Goal: Task Accomplishment & Management: Use online tool/utility

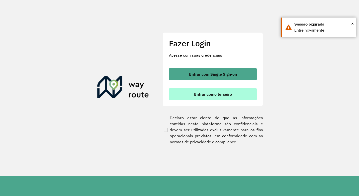
click at [215, 98] on button "Entrar como terceiro" at bounding box center [213, 94] width 88 height 12
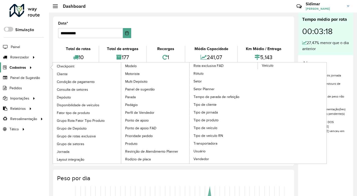
click at [13, 68] on span "Cadastros" at bounding box center [18, 67] width 17 height 5
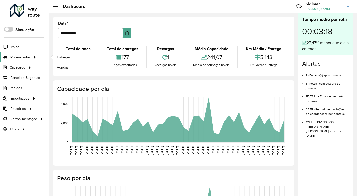
click at [32, 58] on icon at bounding box center [34, 57] width 4 height 8
click at [76, 58] on link "Entregas" at bounding box center [83, 57] width 61 height 10
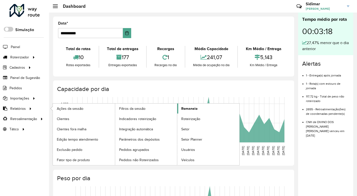
click at [195, 108] on span "Romaneio" at bounding box center [189, 108] width 16 height 5
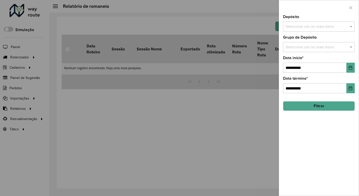
click at [330, 28] on input "text" at bounding box center [316, 27] width 64 height 6
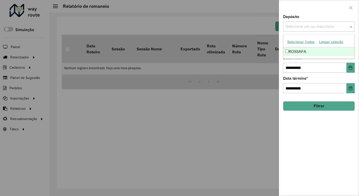
click at [315, 51] on div "ROSSAFA" at bounding box center [318, 51] width 71 height 9
click at [324, 154] on div "**********" at bounding box center [319, 105] width 80 height 181
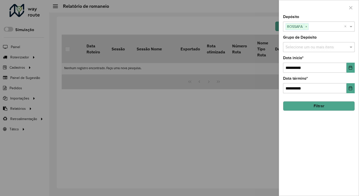
click at [317, 44] on div "Selecione um ou mais itens" at bounding box center [319, 47] width 72 height 10
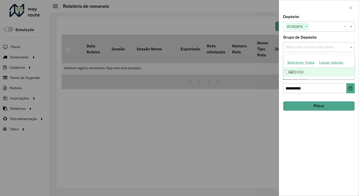
click at [309, 75] on div "GEO CO" at bounding box center [318, 72] width 71 height 9
click at [344, 151] on div "**********" at bounding box center [319, 105] width 80 height 181
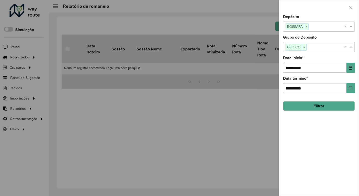
click at [321, 105] on button "Filtrar" at bounding box center [319, 106] width 72 height 10
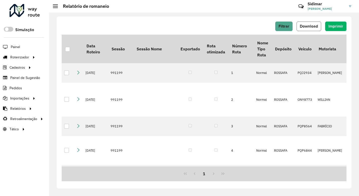
click at [314, 27] on span "Download" at bounding box center [309, 26] width 18 height 4
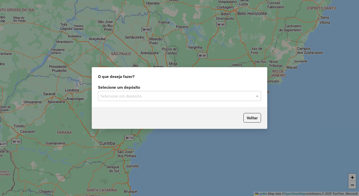
click at [246, 95] on input "text" at bounding box center [174, 96] width 148 height 6
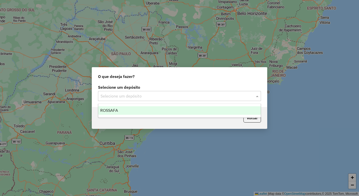
click at [215, 108] on div "ROSSAFA" at bounding box center [179, 110] width 162 height 9
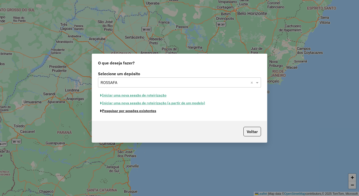
click at [132, 114] on button "Pesquisar por sessões existentes" at bounding box center [128, 111] width 60 height 8
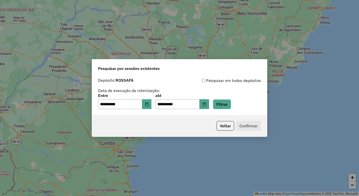
click at [229, 111] on div "**********" at bounding box center [179, 95] width 175 height 40
click at [230, 107] on button "Filtrar" at bounding box center [222, 104] width 18 height 10
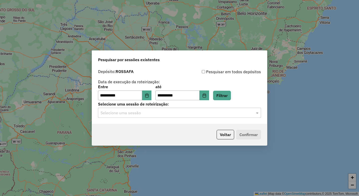
click at [240, 116] on input "text" at bounding box center [174, 113] width 148 height 6
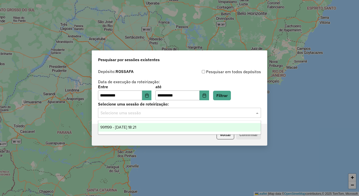
click at [222, 126] on div "991199 - 19/08/2025 18:21" at bounding box center [179, 127] width 162 height 9
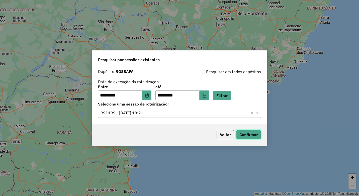
click at [254, 131] on button "Confirmar" at bounding box center [248, 135] width 25 height 10
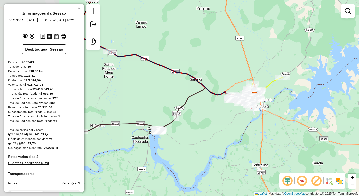
drag, startPoint x: 125, startPoint y: 106, endPoint x: 193, endPoint y: 103, distance: 68.5
click at [193, 103] on div "Janela de atendimento Grade de atendimento Capacidade Transportadoras Veículos …" at bounding box center [179, 98] width 359 height 196
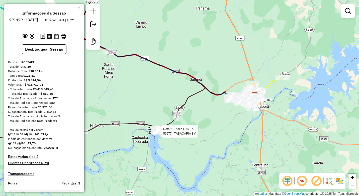
select select "**********"
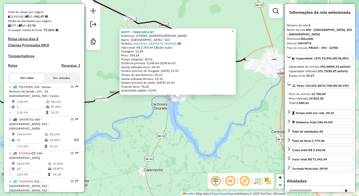
scroll to position [234, 0]
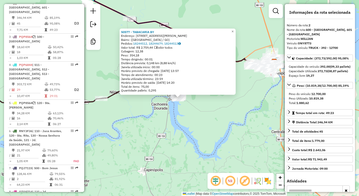
click at [185, 139] on div "50577 - TABACARIA BY Endereço: [STREET_ADDRESS][PERSON_NAME] Pedidos: 18244512,…" at bounding box center [179, 98] width 359 height 196
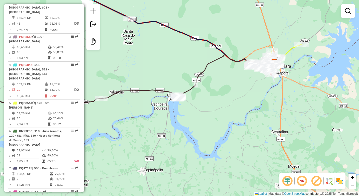
click at [124, 93] on icon at bounding box center [72, 98] width 216 height 17
select select "**********"
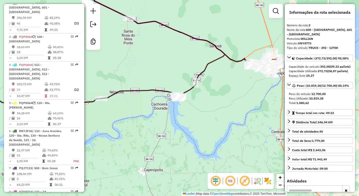
click at [121, 91] on icon at bounding box center [72, 98] width 216 height 17
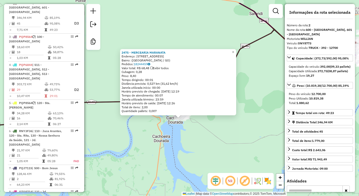
drag, startPoint x: 159, startPoint y: 104, endPoint x: 159, endPoint y: 128, distance: 23.1
click at [159, 128] on div "2475 - MERCEARIA MARANATA Endereço: [STREET_ADDRESS] Pedidos: 18244459 Valor to…" at bounding box center [179, 98] width 359 height 196
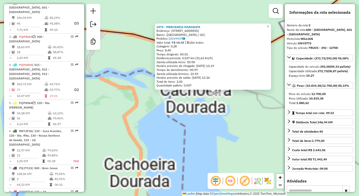
click at [230, 119] on div "2475 - MERCEARIA MARANATA Endereço: [STREET_ADDRESS] Pedidos: 18244459 Valor to…" at bounding box center [179, 98] width 359 height 196
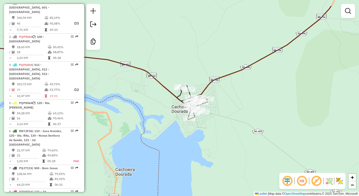
drag, startPoint x: 245, startPoint y: 115, endPoint x: 220, endPoint y: 140, distance: 36.1
click at [220, 140] on div "Janela de atendimento Grade de atendimento Capacidade Transportadoras Veículos …" at bounding box center [179, 98] width 359 height 196
select select "**********"
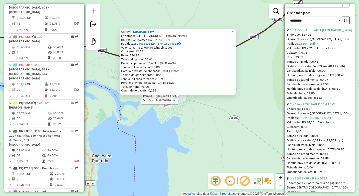
scroll to position [200, 0]
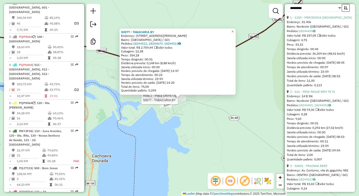
click at [294, 126] on div "Tempo dirigindo: 00:01" at bounding box center [320, 123] width 66 height 5
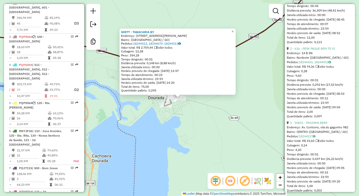
scroll to position [251, 0]
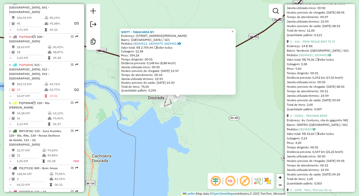
click at [206, 142] on div "50577 - TABACARIA BY Endereço: [STREET_ADDRESS][PERSON_NAME] Pedidos: 18244512,…" at bounding box center [179, 98] width 359 height 196
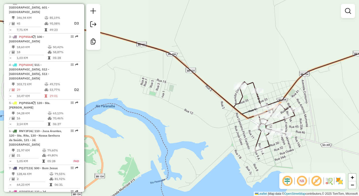
drag, startPoint x: 234, startPoint y: 153, endPoint x: 222, endPoint y: 120, distance: 35.0
click at [222, 120] on div "Janela de atendimento Grade de atendimento Capacidade Transportadoras Veículos …" at bounding box center [179, 98] width 359 height 196
click at [222, 100] on icon at bounding box center [129, 84] width 331 height 134
select select "**********"
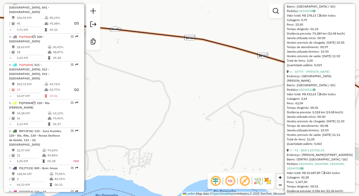
scroll to position [526, 0]
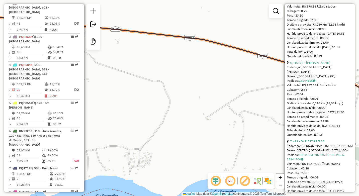
click at [308, 87] on div "Valor total: R$ 432,63 Exibir todos" at bounding box center [320, 85] width 66 height 5
click at [301, 87] on div "Valor total: R$ 432,63 Exibir todos" at bounding box center [320, 85] width 66 height 5
click at [297, 87] on div "Valor total: R$ 432,63 Exibir todos" at bounding box center [320, 85] width 66 height 5
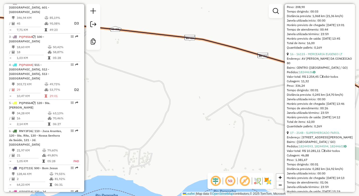
scroll to position [1328, 0]
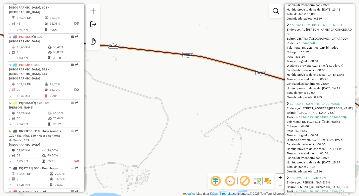
drag, startPoint x: 355, startPoint y: 75, endPoint x: 353, endPoint y: 92, distance: 17.2
click at [353, 92] on hb-router-mapa "Informações da Sessão 991199 - [DATE] Criação: [DATE] 18:21 Desbloquear Sessão …" at bounding box center [179, 98] width 359 height 196
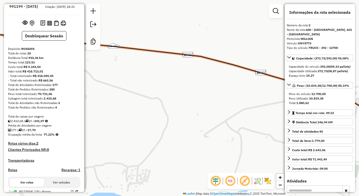
scroll to position [9, 0]
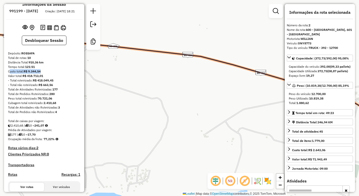
drag, startPoint x: 7, startPoint y: 74, endPoint x: 43, endPoint y: 76, distance: 35.9
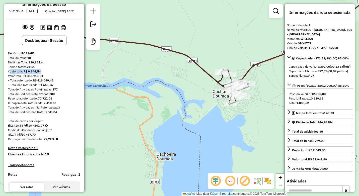
drag, startPoint x: 252, startPoint y: 106, endPoint x: 241, endPoint y: 119, distance: 16.8
click at [241, 119] on div "Janela de atendimento Grade de atendimento Capacidade Transportadoras Veículos …" at bounding box center [179, 98] width 359 height 196
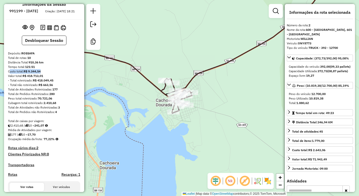
scroll to position [0, 0]
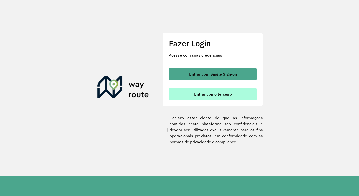
click at [213, 98] on button "Entrar como terceiro" at bounding box center [213, 94] width 88 height 12
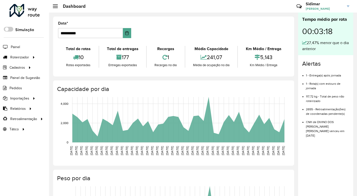
click at [339, 7] on span "[PERSON_NAME]" at bounding box center [325, 9] width 38 height 5
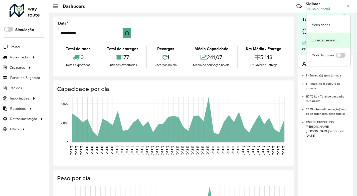
click at [333, 43] on link "Encerrar sessão" at bounding box center [329, 40] width 44 height 15
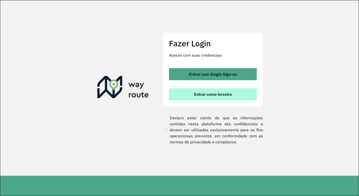
click at [219, 98] on button "Entrar como terceiro" at bounding box center [213, 94] width 88 height 12
